Goal: Information Seeking & Learning: Learn about a topic

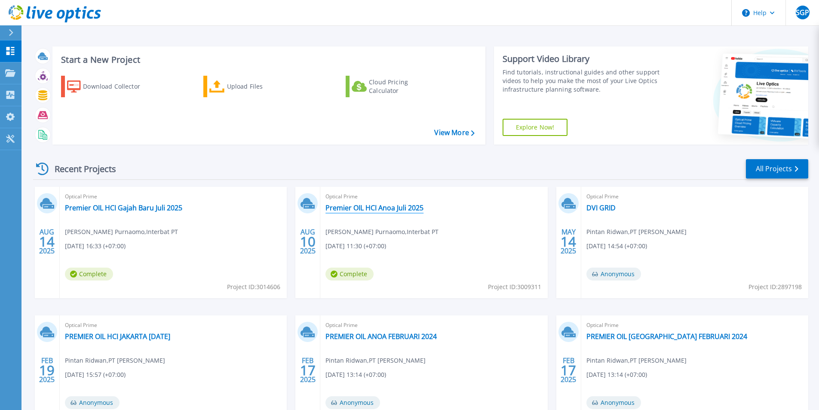
click at [405, 207] on link "Premier OIL HCI Anoa Juli 2025" at bounding box center [374, 207] width 98 height 9
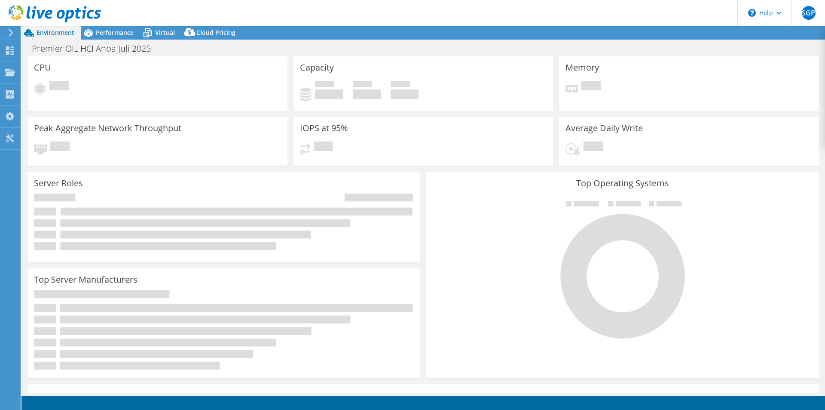
select select "USD"
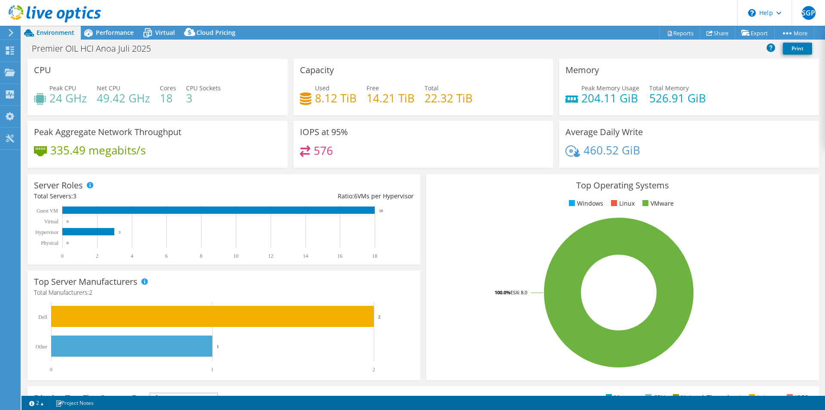
scroll to position [164, 0]
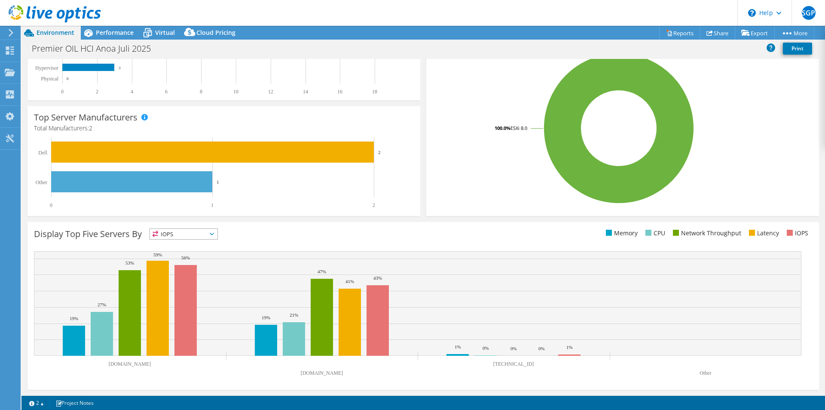
click at [214, 229] on span "IOPS" at bounding box center [183, 234] width 67 height 10
click at [280, 215] on div "Top Server Manufacturers Manufacturers are shown for physical servers and hyper…" at bounding box center [224, 161] width 393 height 110
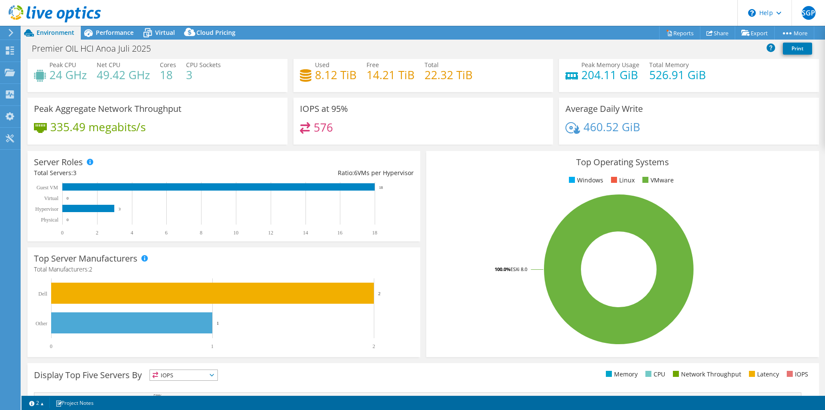
scroll to position [0, 0]
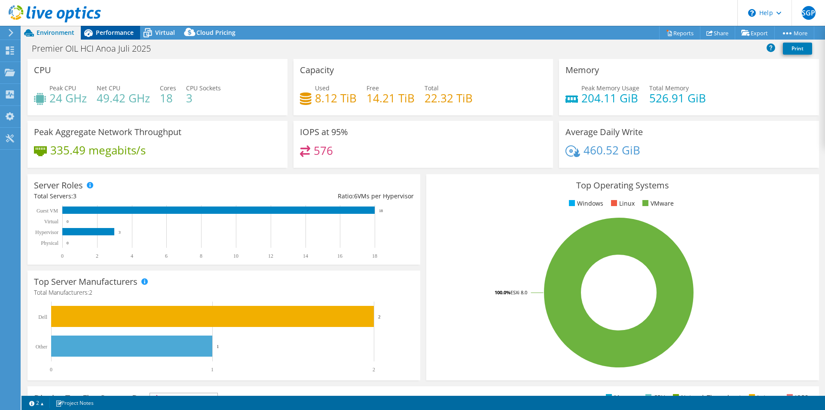
click at [120, 37] on div "Performance" at bounding box center [110, 33] width 59 height 14
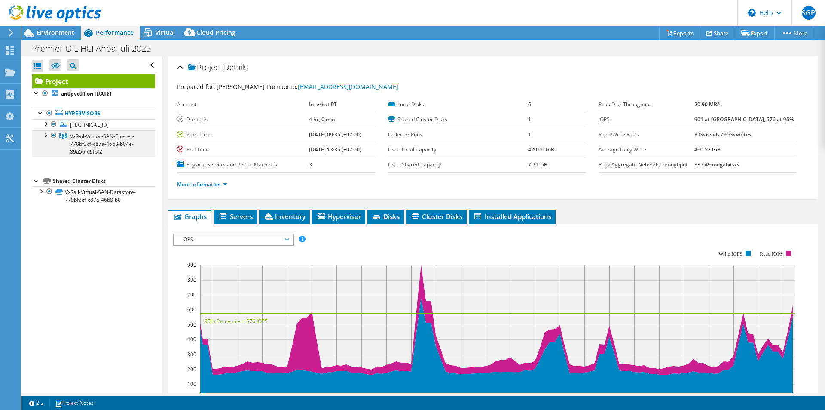
click at [46, 134] on div at bounding box center [45, 134] width 9 height 9
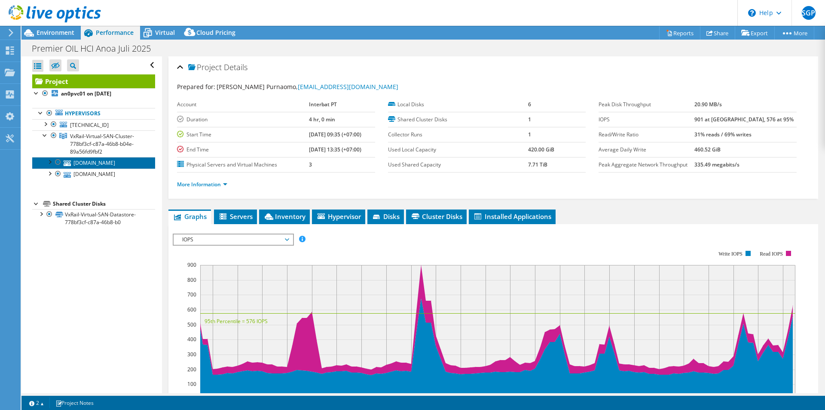
click at [102, 164] on link "[DOMAIN_NAME]" at bounding box center [93, 162] width 123 height 11
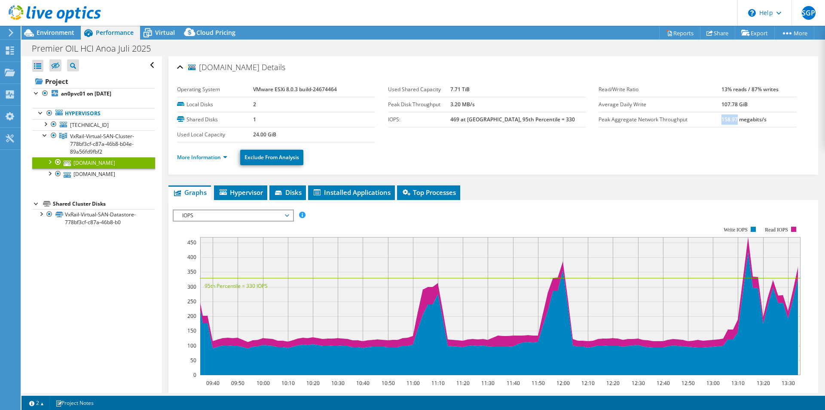
drag, startPoint x: 717, startPoint y: 121, endPoint x: 731, endPoint y: 118, distance: 14.5
click at [731, 118] on b "158.97 megabits/s" at bounding box center [744, 119] width 45 height 7
copy b "158.97"
click at [722, 123] on td "158.97 megabits/s" at bounding box center [759, 119] width 75 height 15
drag, startPoint x: 716, startPoint y: 118, endPoint x: 771, endPoint y: 120, distance: 55.5
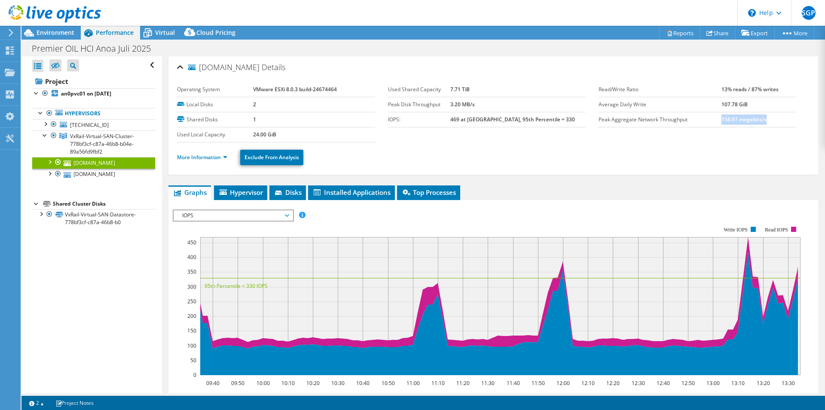
click at [771, 120] on td "158.97 megabits/s" at bounding box center [759, 119] width 75 height 15
copy b "158.97 megabits/s"
click at [125, 175] on link "[DOMAIN_NAME]" at bounding box center [93, 174] width 123 height 11
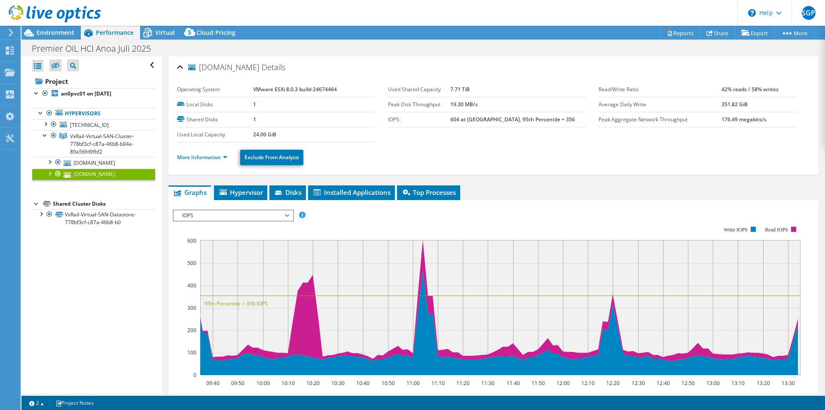
drag, startPoint x: 715, startPoint y: 121, endPoint x: 762, endPoint y: 116, distance: 47.1
click at [762, 116] on tr "Peak Aggregate Network Throughput 176.49 megabits/s" at bounding box center [698, 119] width 198 height 15
copy tr "176.49 megabits/s"
click at [130, 165] on link "[DOMAIN_NAME]" at bounding box center [93, 162] width 123 height 11
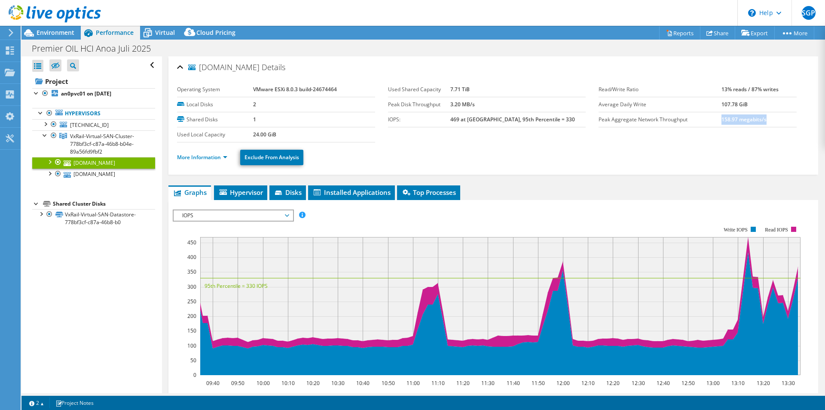
drag, startPoint x: 717, startPoint y: 119, endPoint x: 761, endPoint y: 117, distance: 44.8
click at [761, 117] on td "158.97 megabits/s" at bounding box center [759, 119] width 75 height 15
copy b "158.97 megabits/s"
click at [97, 128] on span "[TECHNICAL_ID]" at bounding box center [89, 124] width 39 height 7
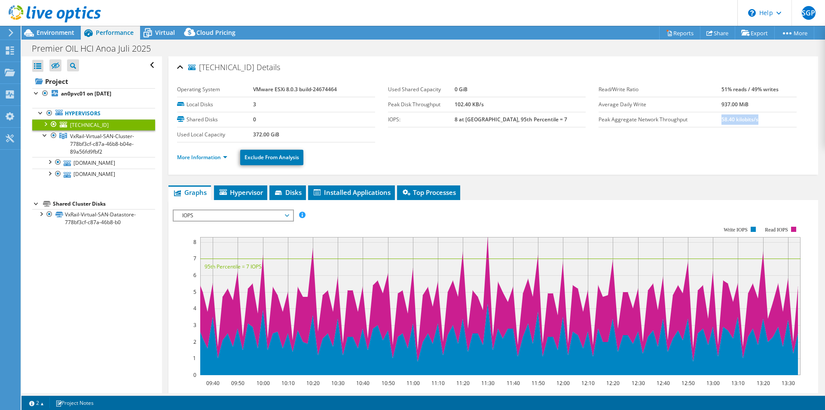
drag, startPoint x: 716, startPoint y: 120, endPoint x: 754, endPoint y: 120, distance: 37.8
click at [754, 120] on td "58.40 kilobits/s" at bounding box center [759, 119] width 75 height 15
copy b "58.40 kilobits/s"
